Goal: Information Seeking & Learning: Learn about a topic

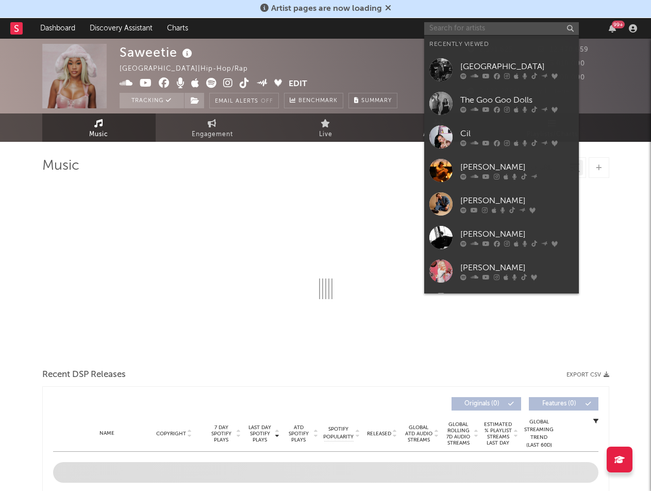
click at [453, 27] on input "text" at bounding box center [502, 28] width 155 height 13
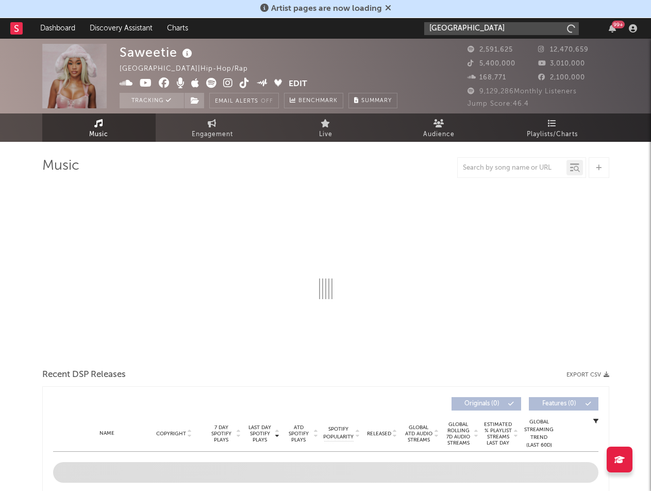
type input "[GEOGRAPHIC_DATA]"
select select "6m"
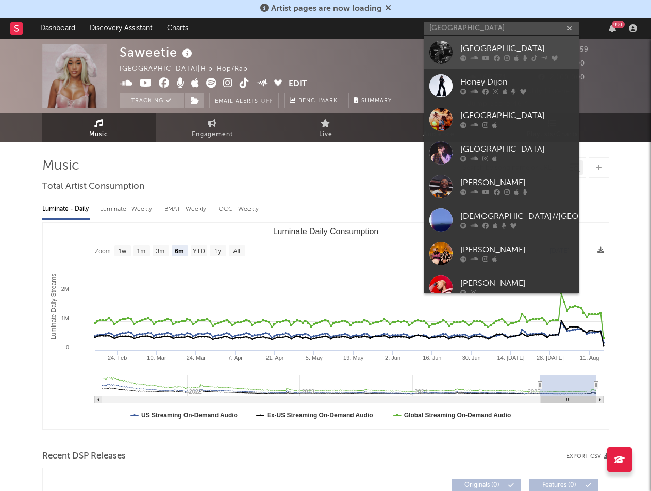
click at [469, 52] on div "[GEOGRAPHIC_DATA]" at bounding box center [517, 49] width 113 height 12
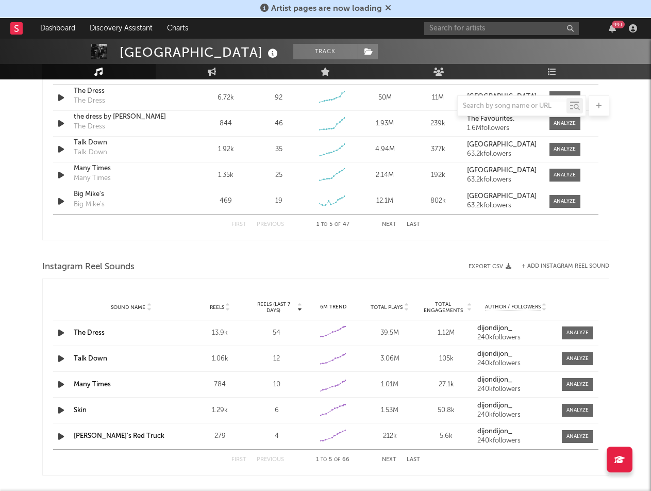
select select "6m"
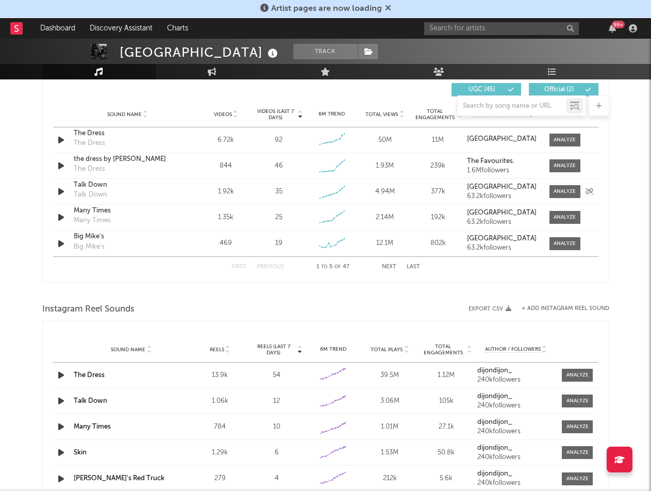
scroll to position [765, 0]
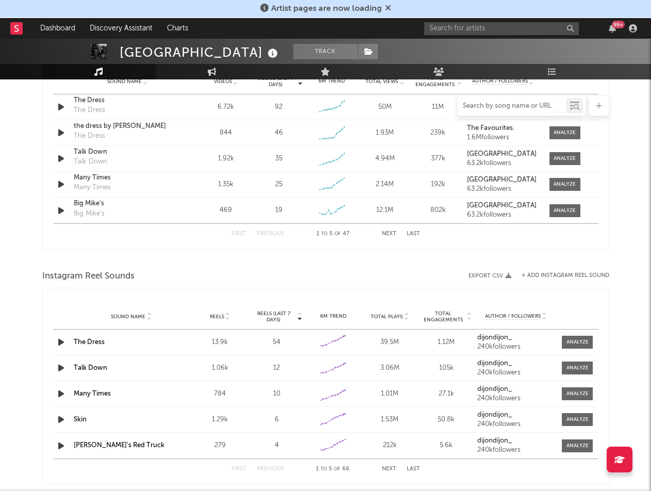
click at [483, 108] on input "text" at bounding box center [512, 106] width 109 height 8
type input "t"
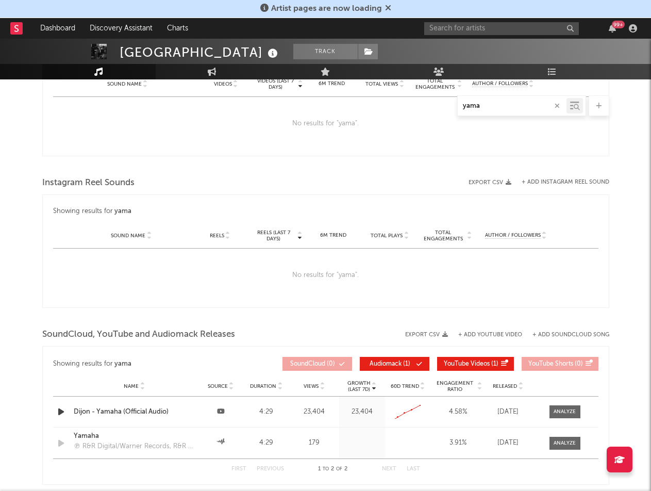
scroll to position [461, 0]
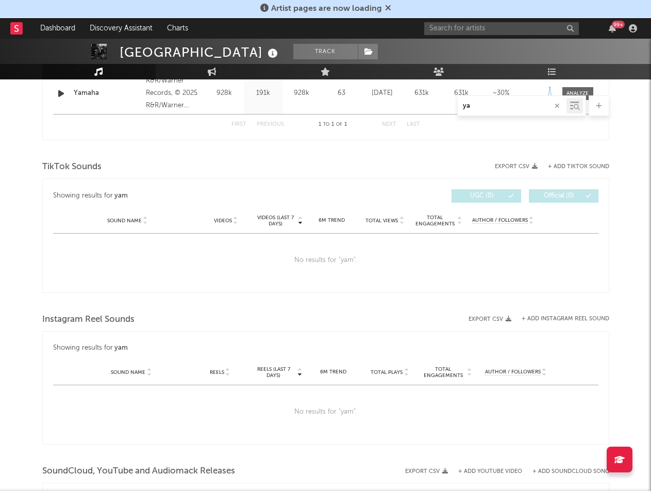
type input "y"
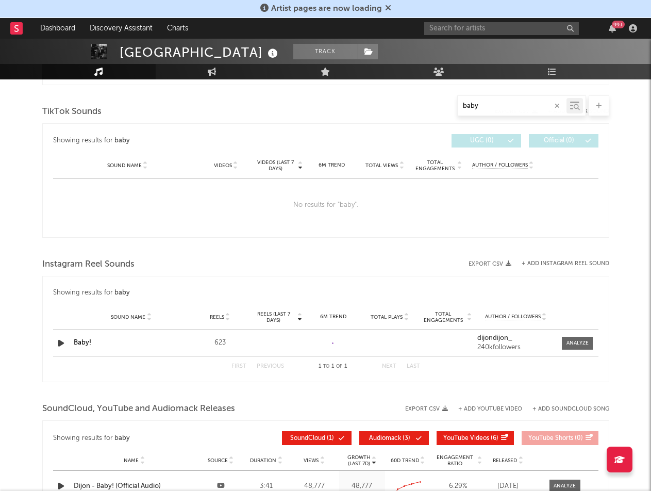
scroll to position [681, 0]
type input "baby"
click at [83, 345] on link "Baby!" at bounding box center [83, 342] width 18 height 7
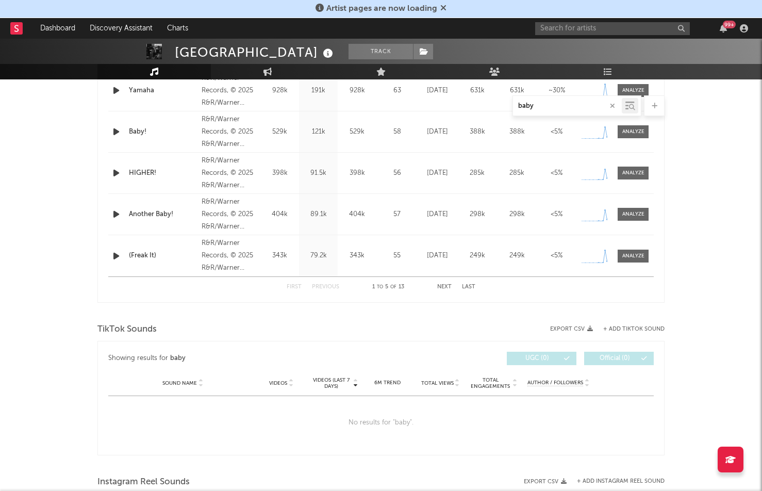
scroll to position [579, 0]
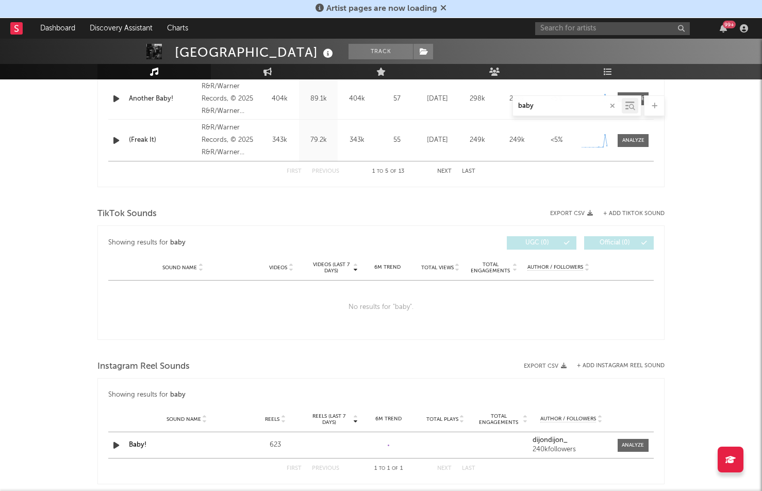
drag, startPoint x: 541, startPoint y: 104, endPoint x: 485, endPoint y: 103, distance: 55.7
click at [485, 103] on div "baby" at bounding box center [380, 105] width 567 height 21
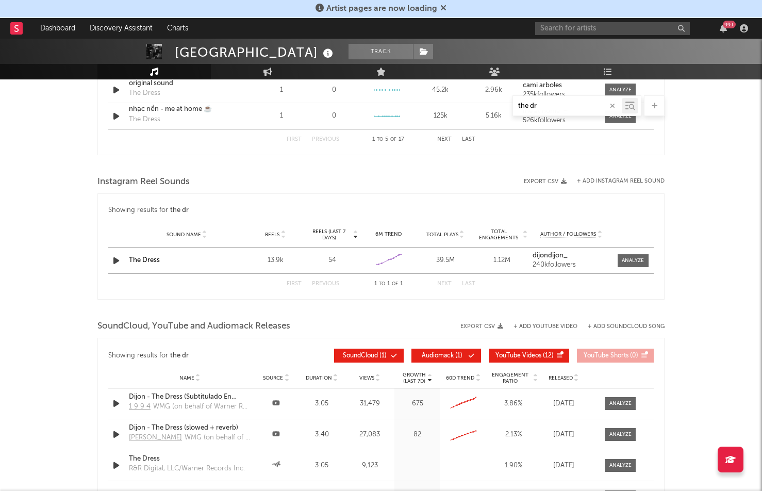
scroll to position [698, 0]
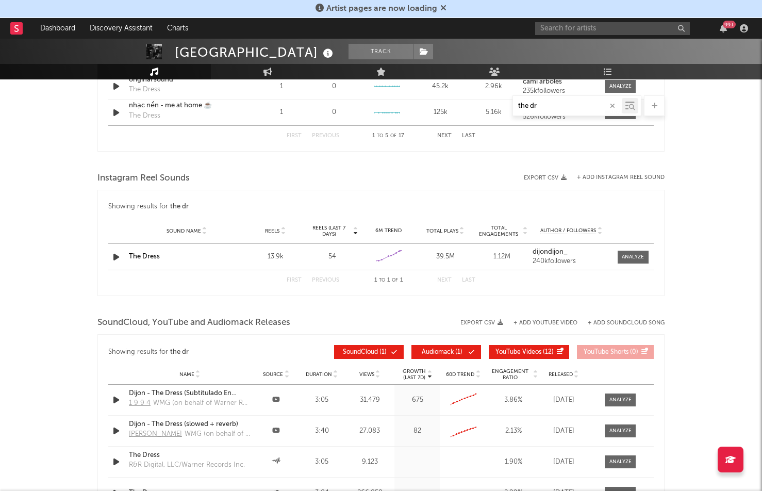
type input "the dr"
click at [208, 255] on div "The Dress" at bounding box center [187, 257] width 116 height 10
click at [165, 262] on div "Sound Name The Dress Reels 13.9k Reels (last 7 days) 54 6M Trend Created with H…" at bounding box center [381, 257] width 546 height 26
click at [153, 259] on link "The Dress" at bounding box center [144, 256] width 31 height 7
drag, startPoint x: 550, startPoint y: 105, endPoint x: 484, endPoint y: 104, distance: 65.5
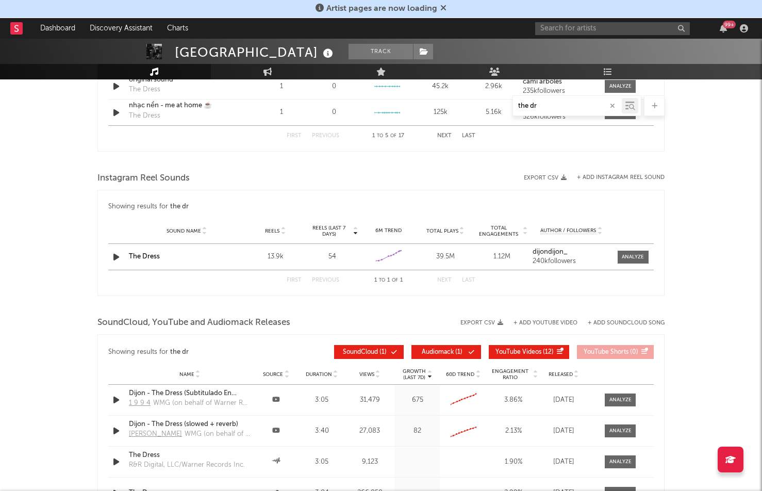
click at [484, 104] on div "the dr" at bounding box center [380, 105] width 567 height 21
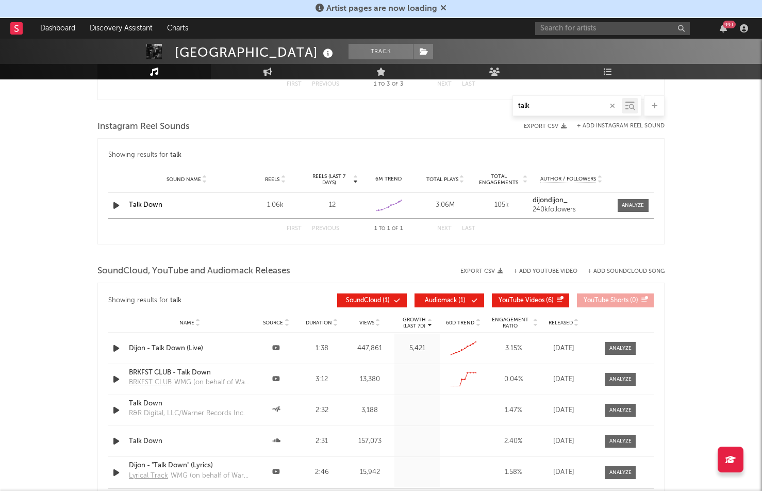
type input "talk"
click at [144, 202] on link "Talk Down" at bounding box center [146, 205] width 34 height 7
